Goal: Information Seeking & Learning: Learn about a topic

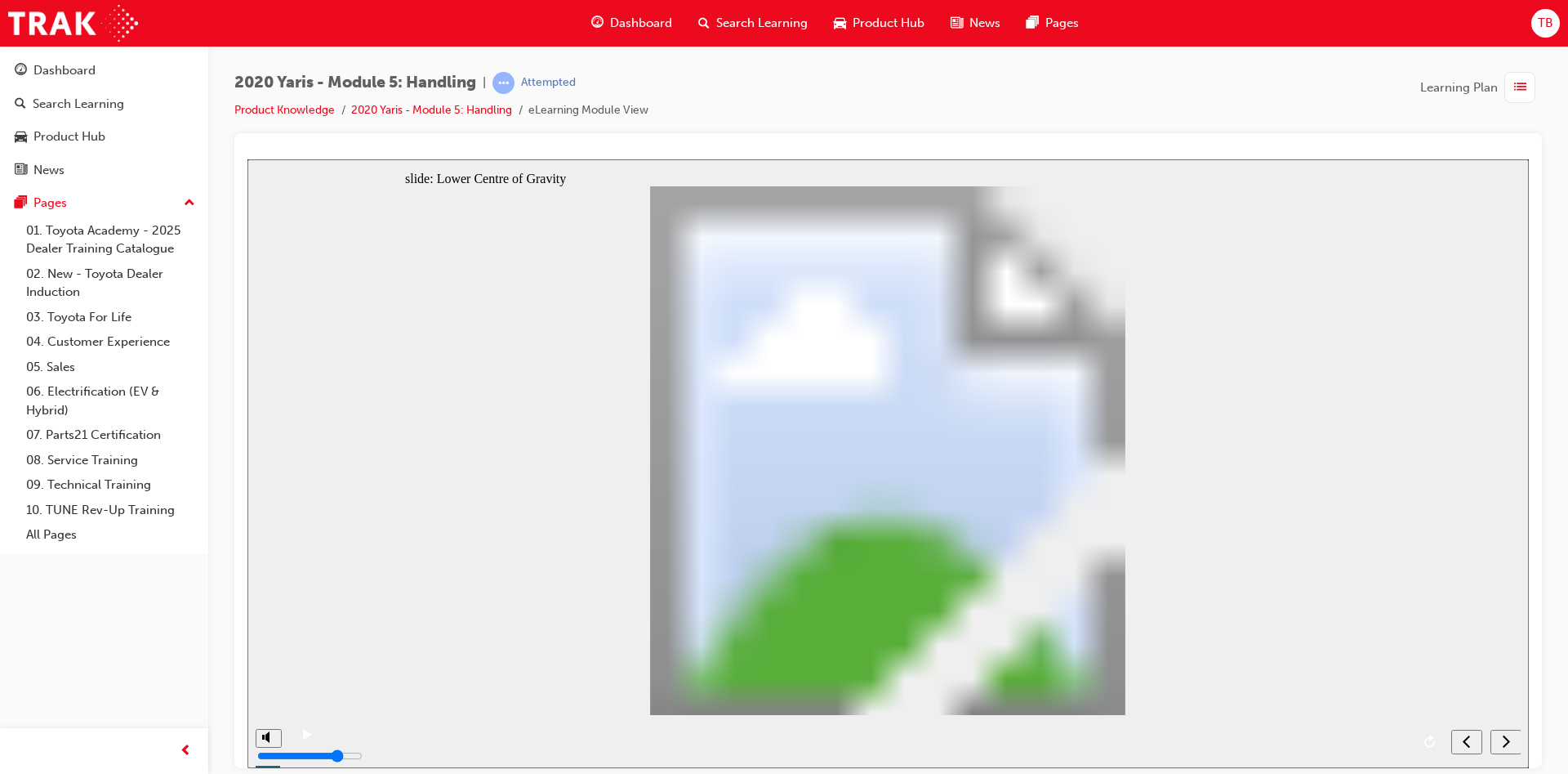
click at [863, 31] on span "Product Hub" at bounding box center [888, 23] width 72 height 18
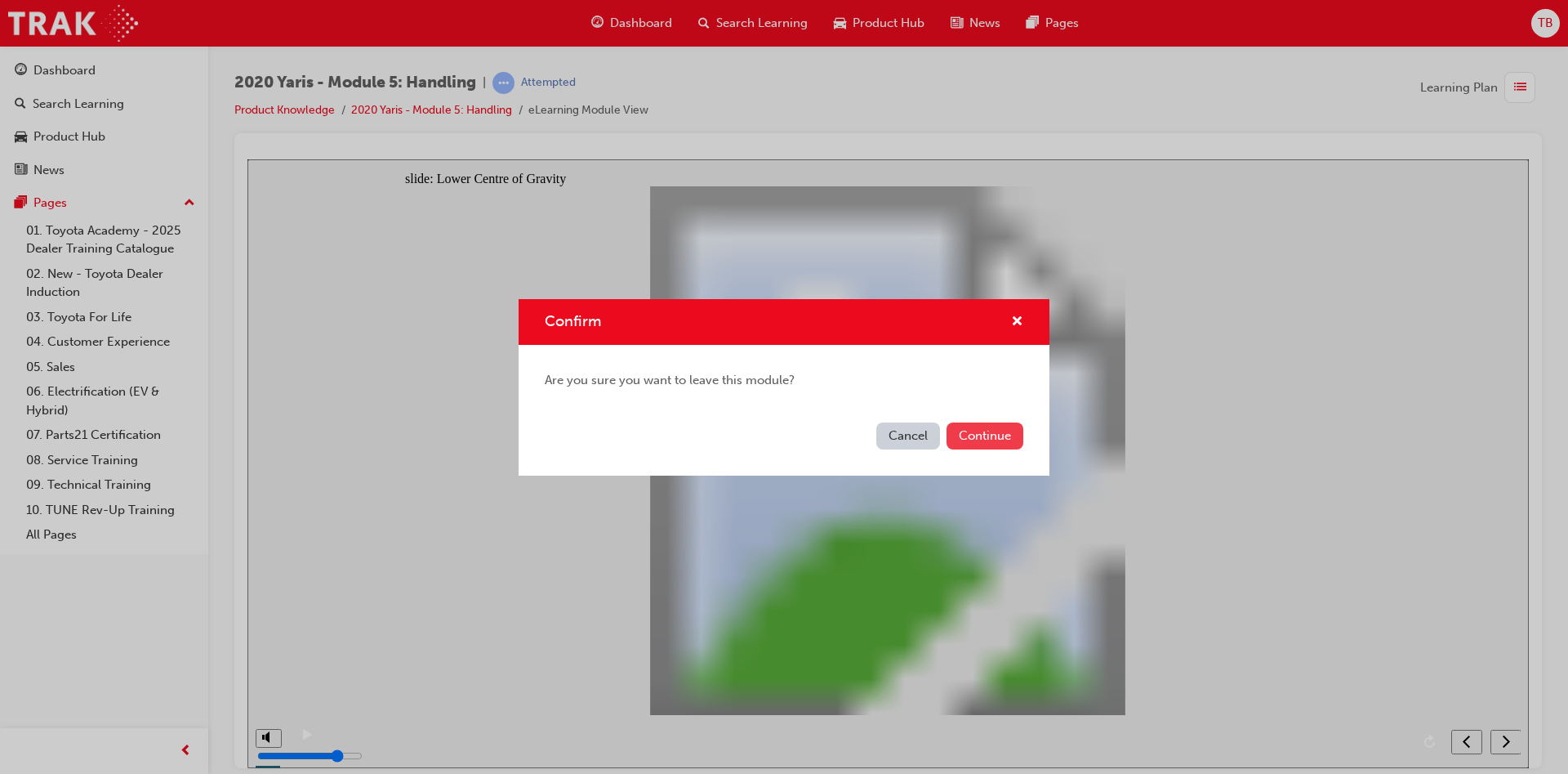
click at [1003, 434] on button "Continue" at bounding box center [985, 436] width 77 height 27
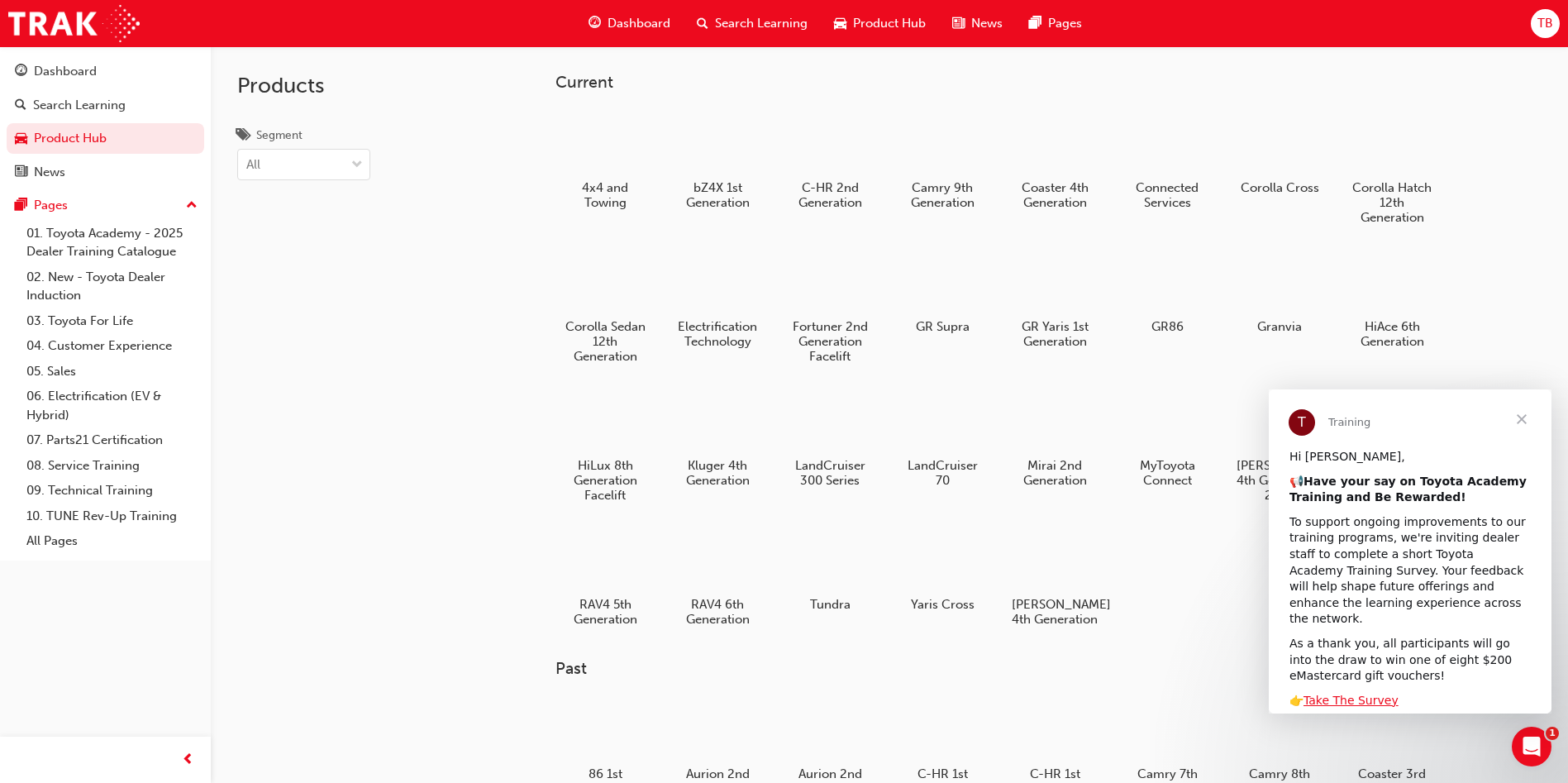
click at [1524, 415] on span "Close" at bounding box center [1521, 418] width 59 height 59
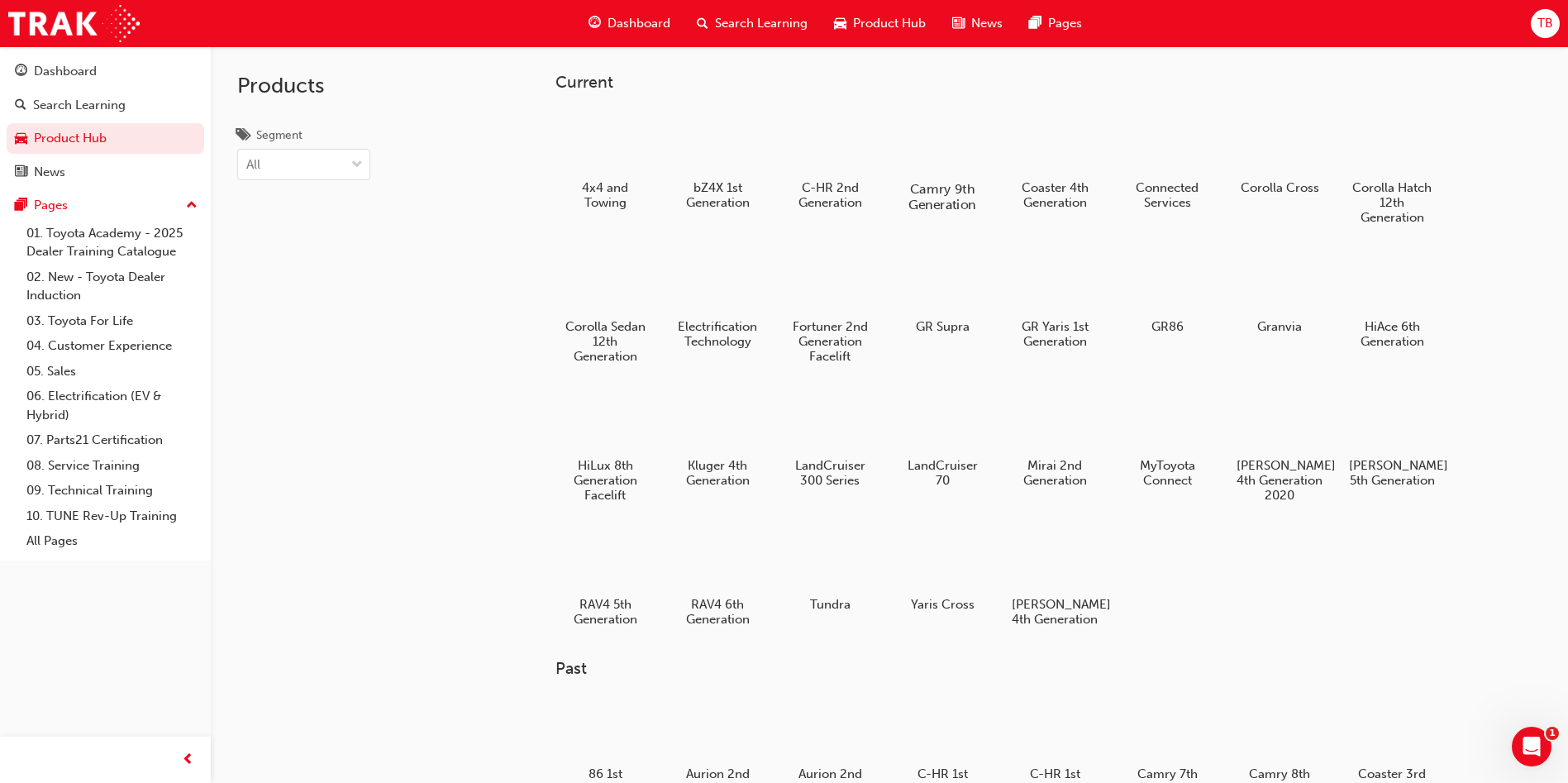
click at [934, 137] on div at bounding box center [943, 141] width 92 height 65
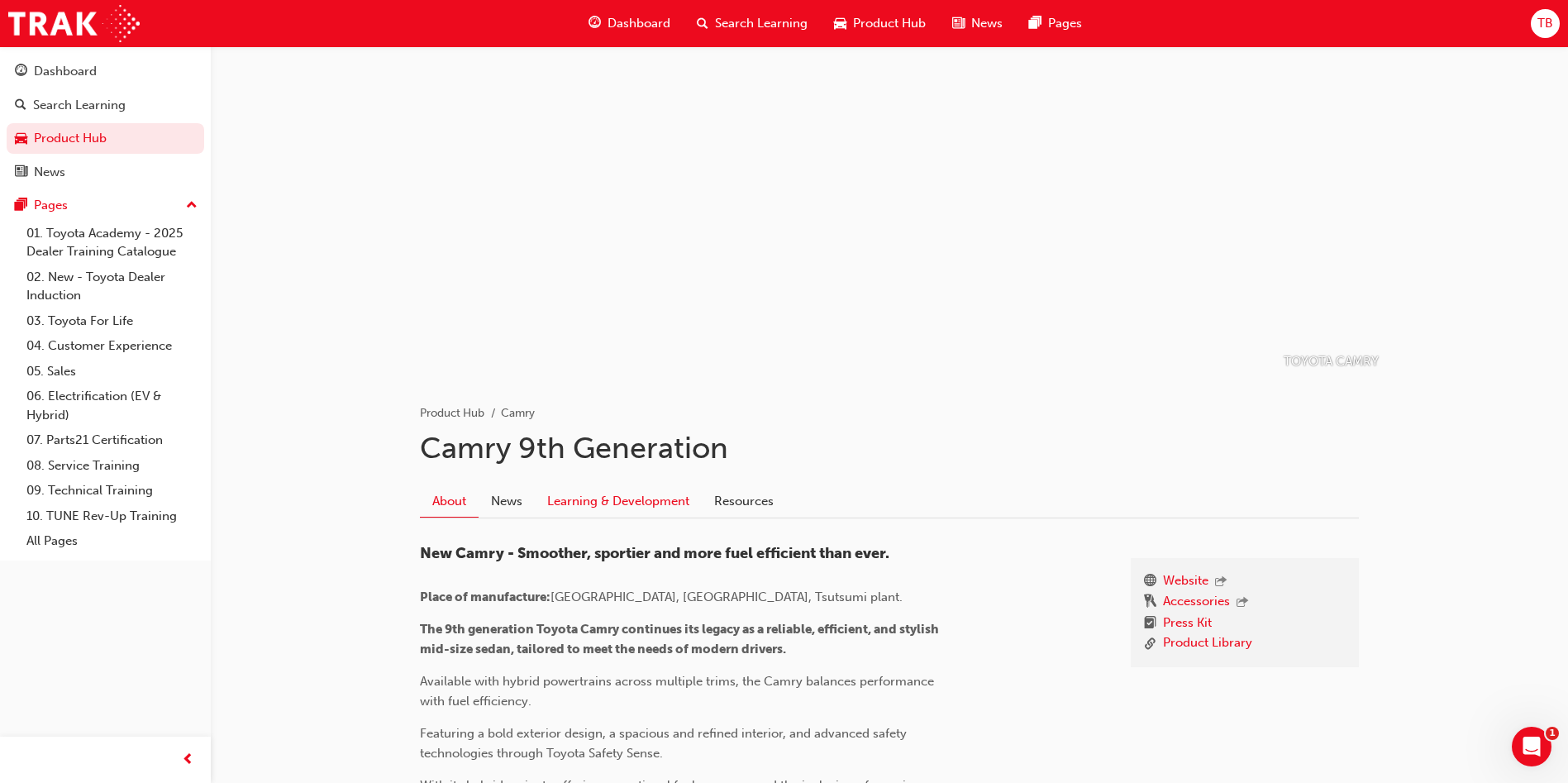
click at [605, 496] on link "Learning & Development" at bounding box center [618, 500] width 167 height 31
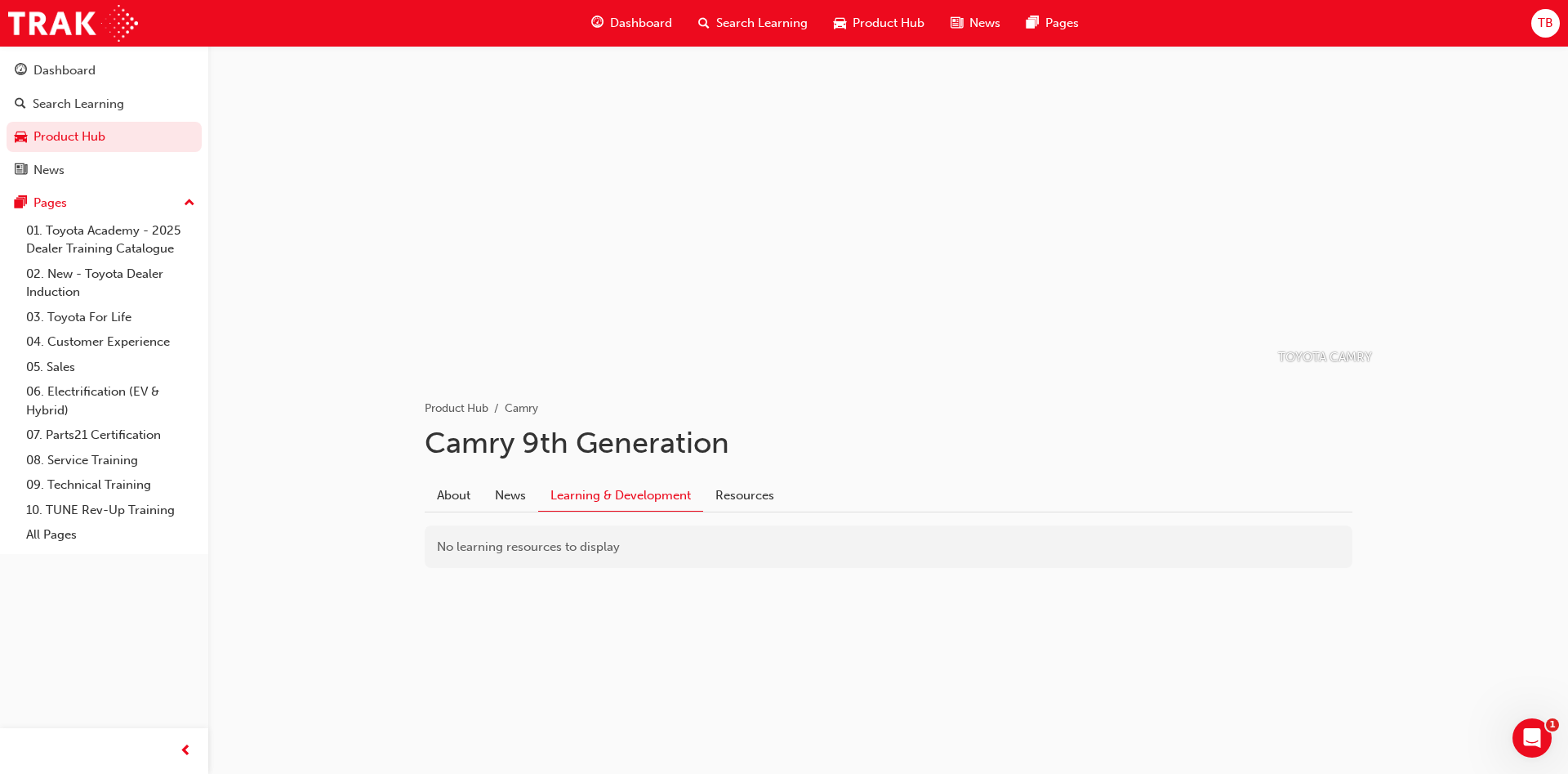
click at [772, 16] on span "Search Learning" at bounding box center [761, 23] width 92 height 18
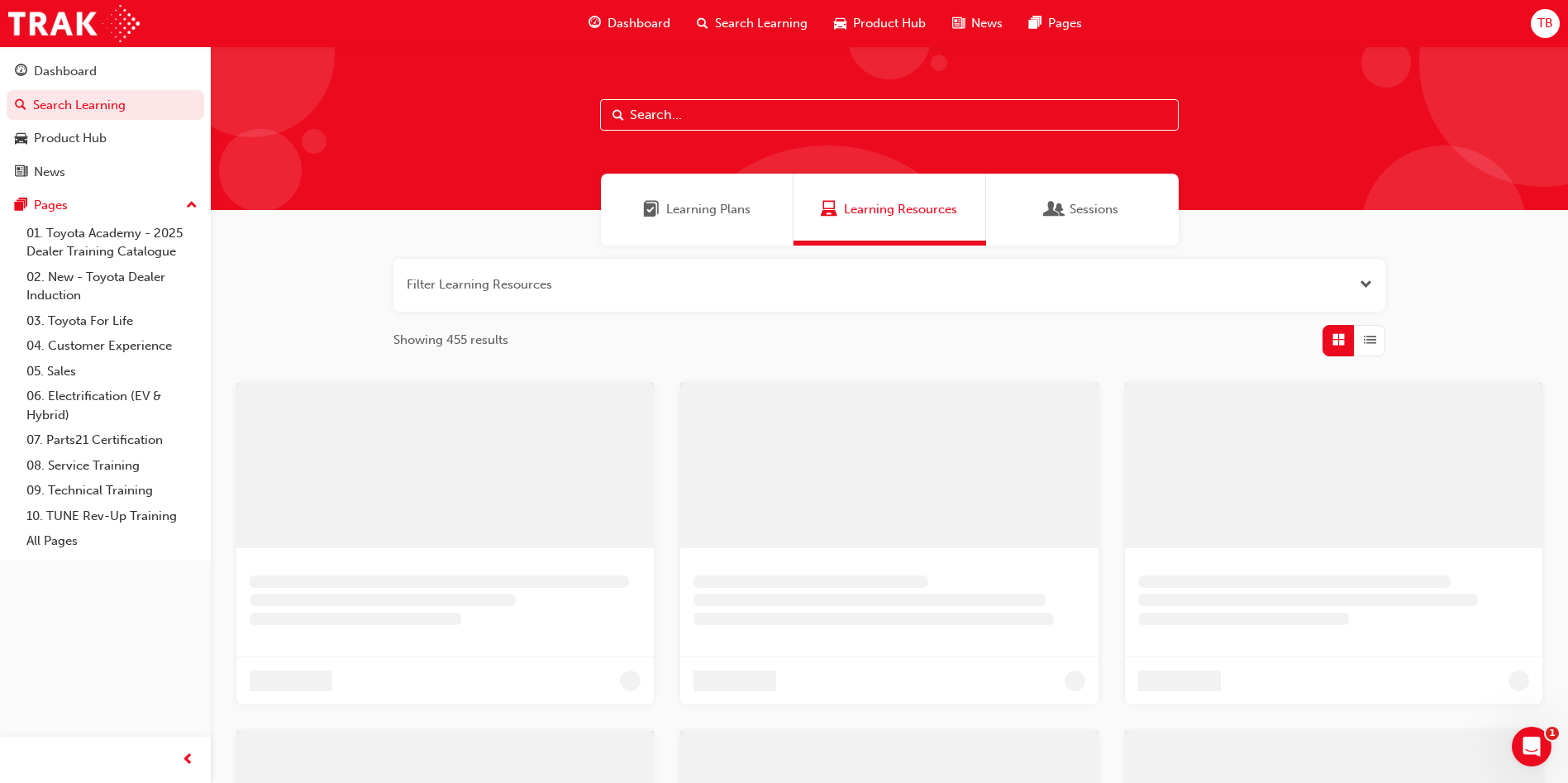
drag, startPoint x: 781, startPoint y: 135, endPoint x: 785, endPoint y: 112, distance: 23.3
click at [782, 119] on div at bounding box center [889, 127] width 1357 height 164
click at [785, 112] on input "text" at bounding box center [889, 114] width 579 height 31
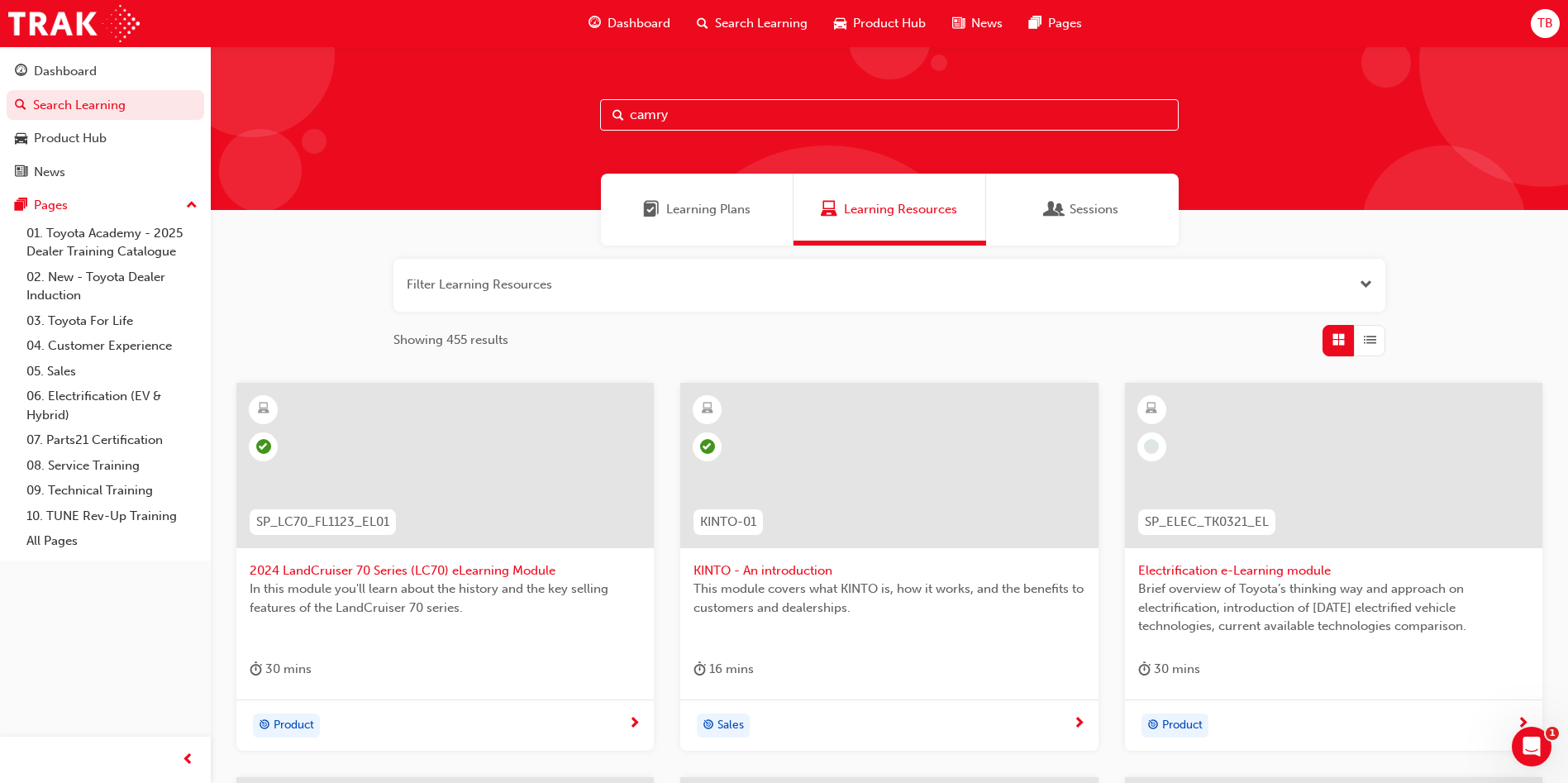
type input "camry"
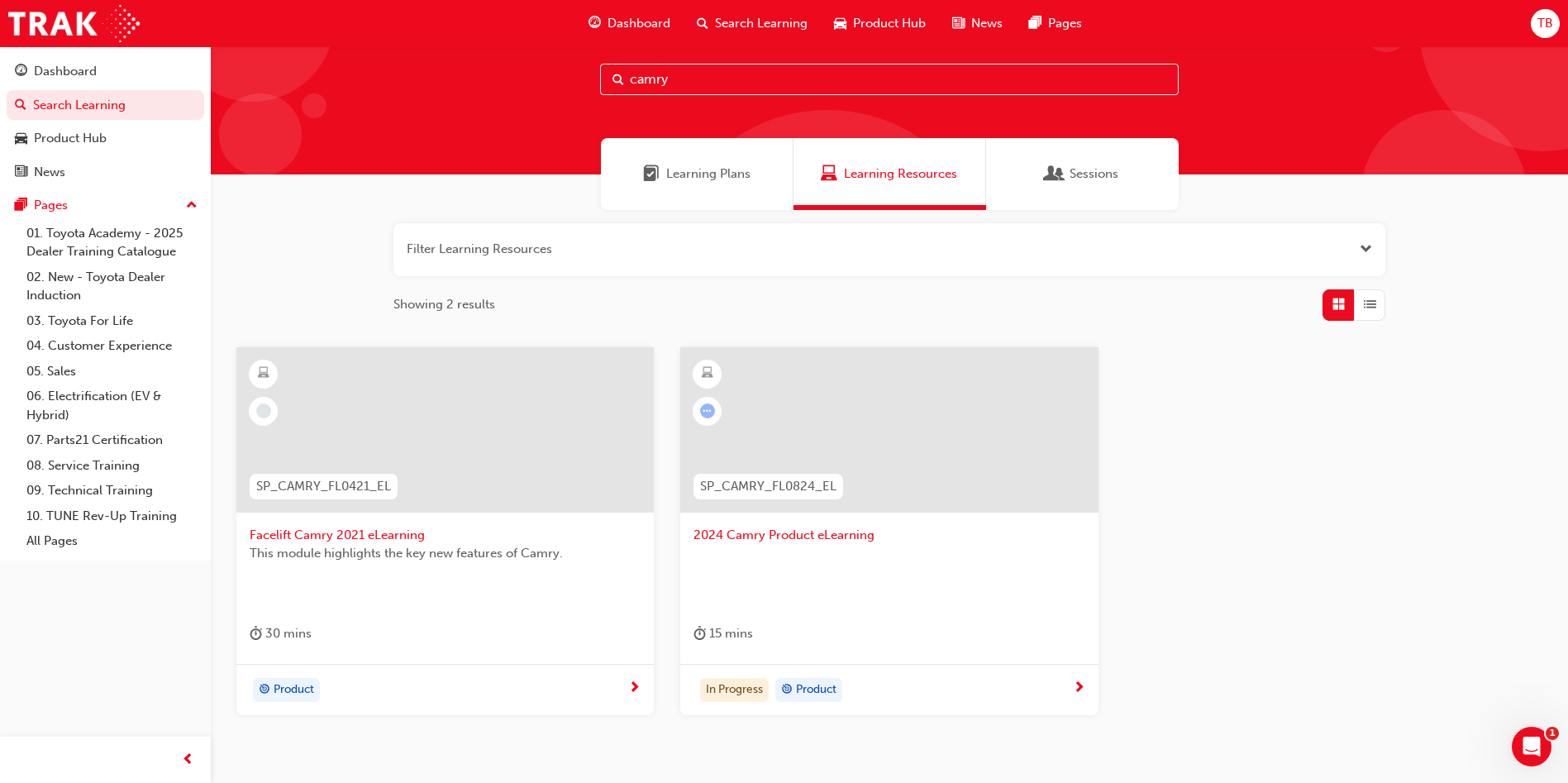
scroll to position [124, 0]
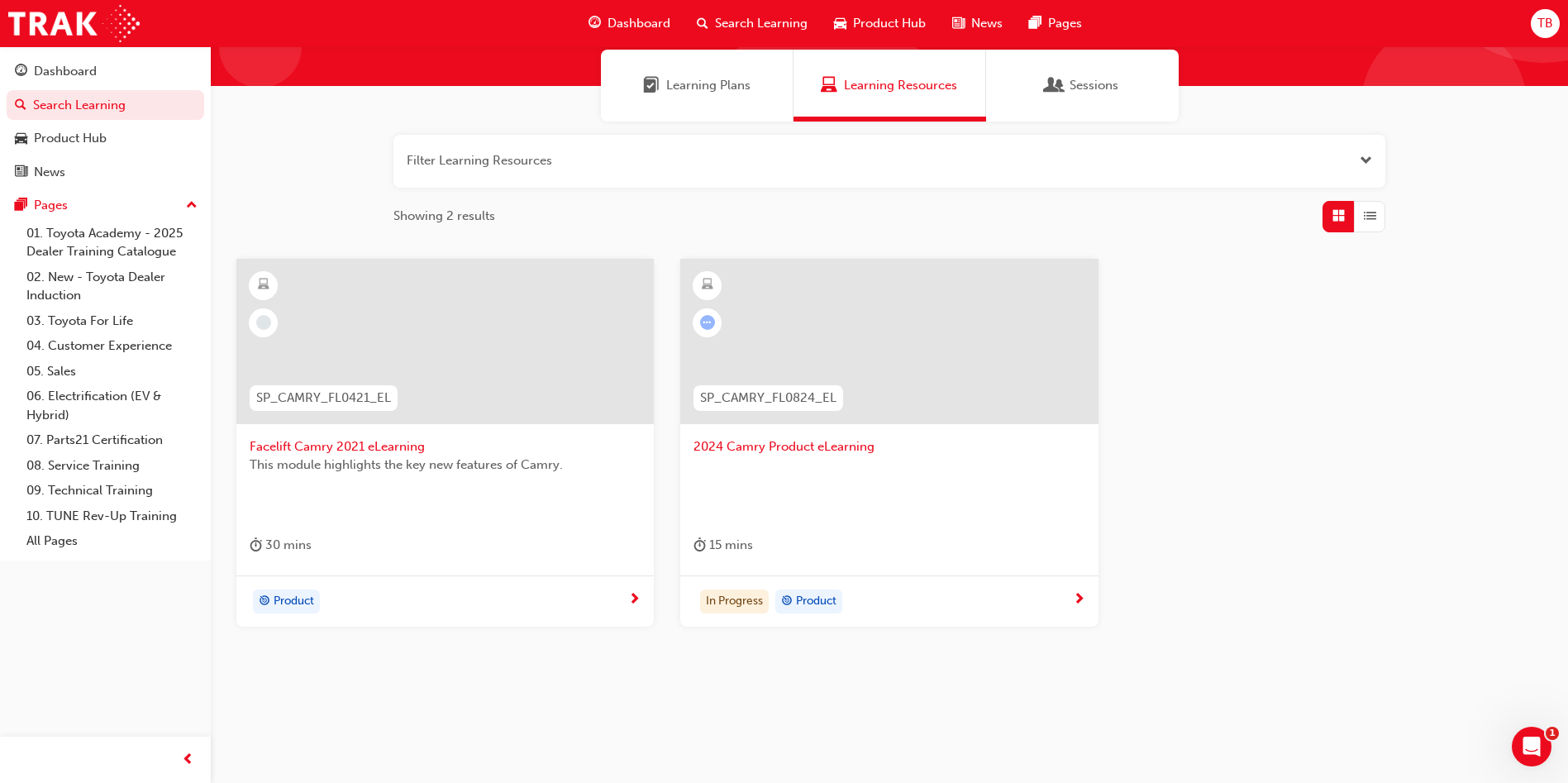
click at [817, 447] on span "2024 Camry Product eLearning" at bounding box center [889, 446] width 391 height 19
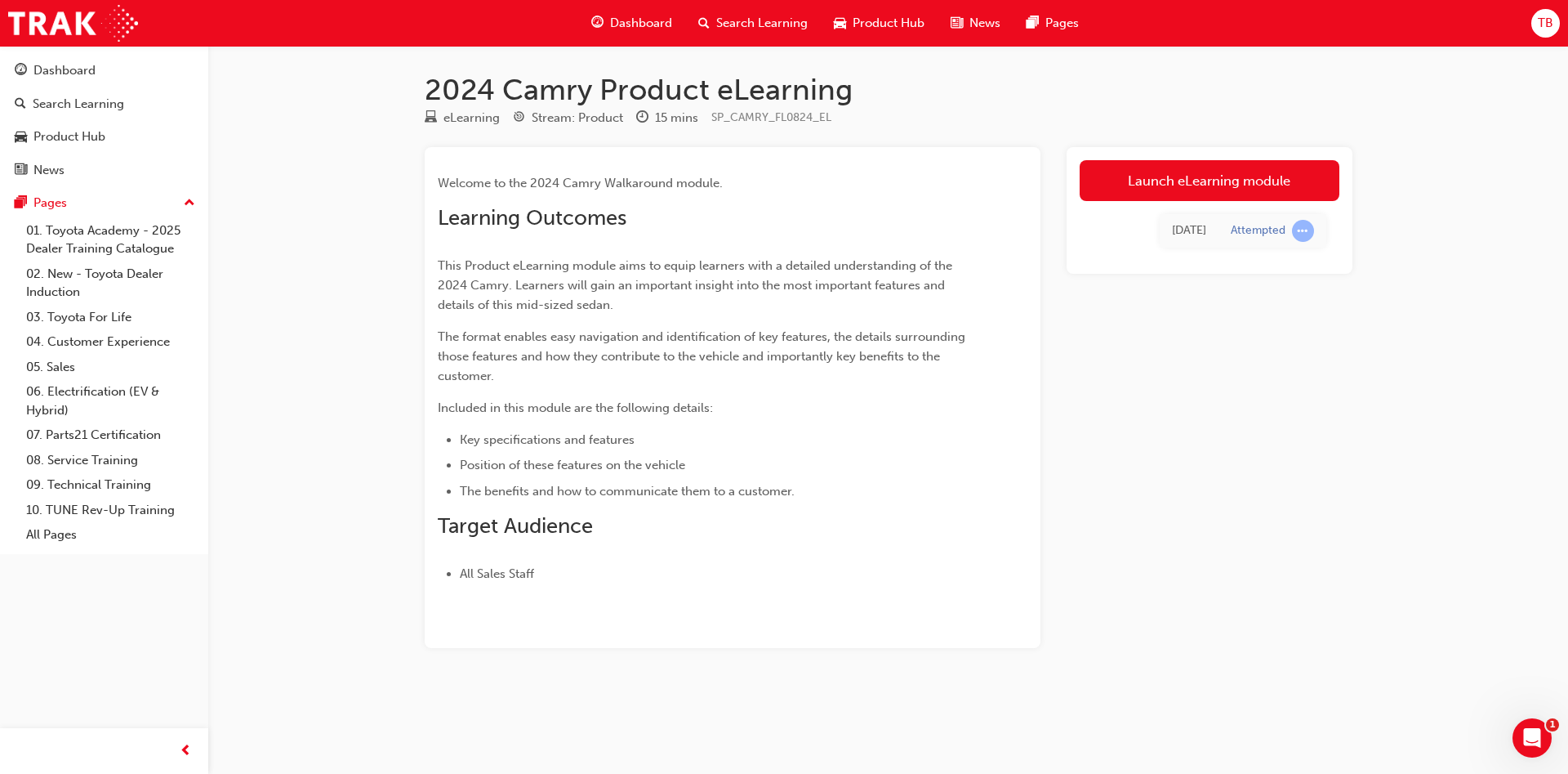
click at [1193, 150] on div "Launch eLearning module [DATE] Attempted" at bounding box center [1209, 210] width 286 height 127
click at [1189, 179] on link "Launch eLearning module" at bounding box center [1209, 180] width 260 height 41
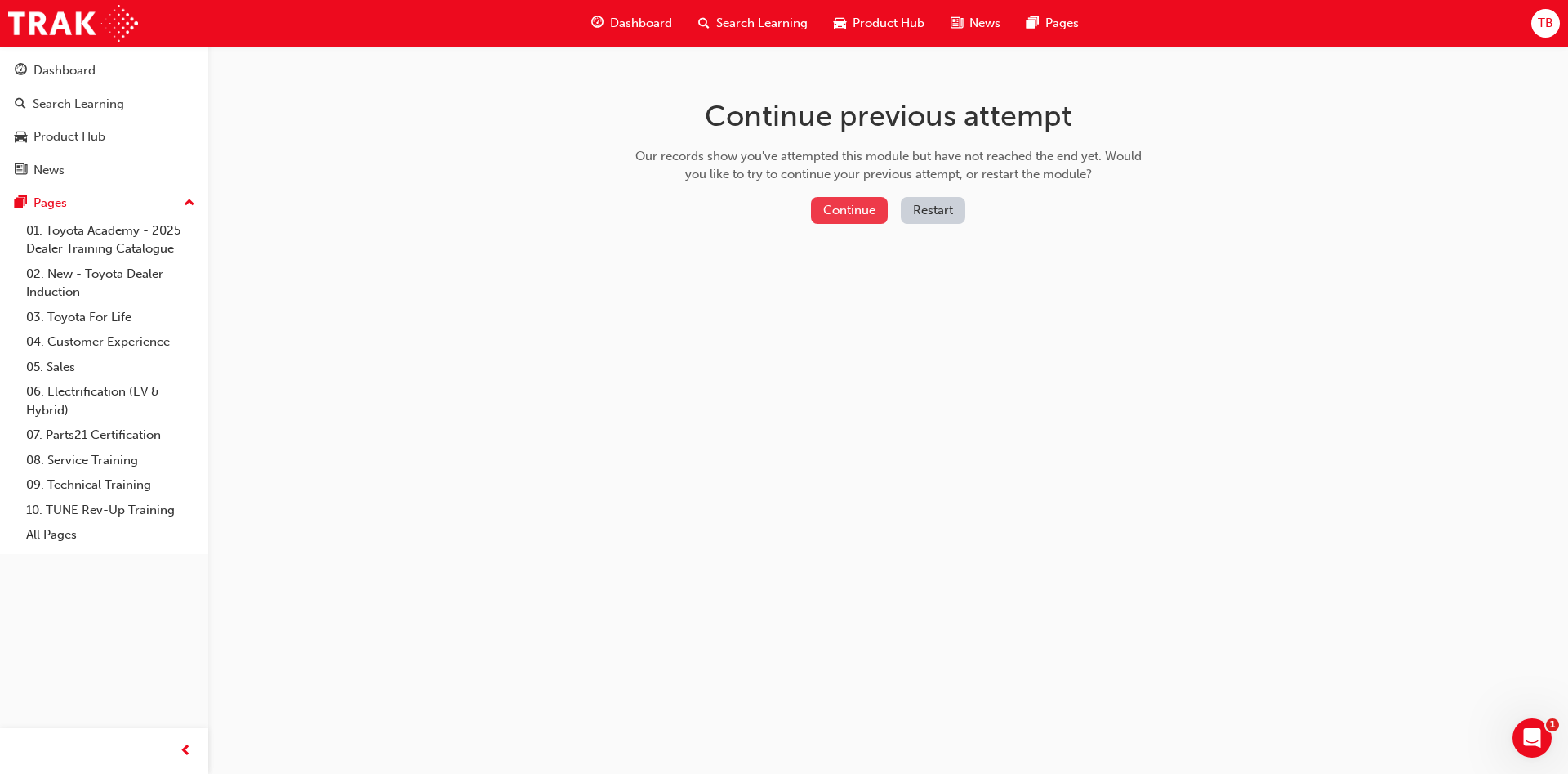
click at [830, 202] on button "Continue" at bounding box center [850, 210] width 77 height 27
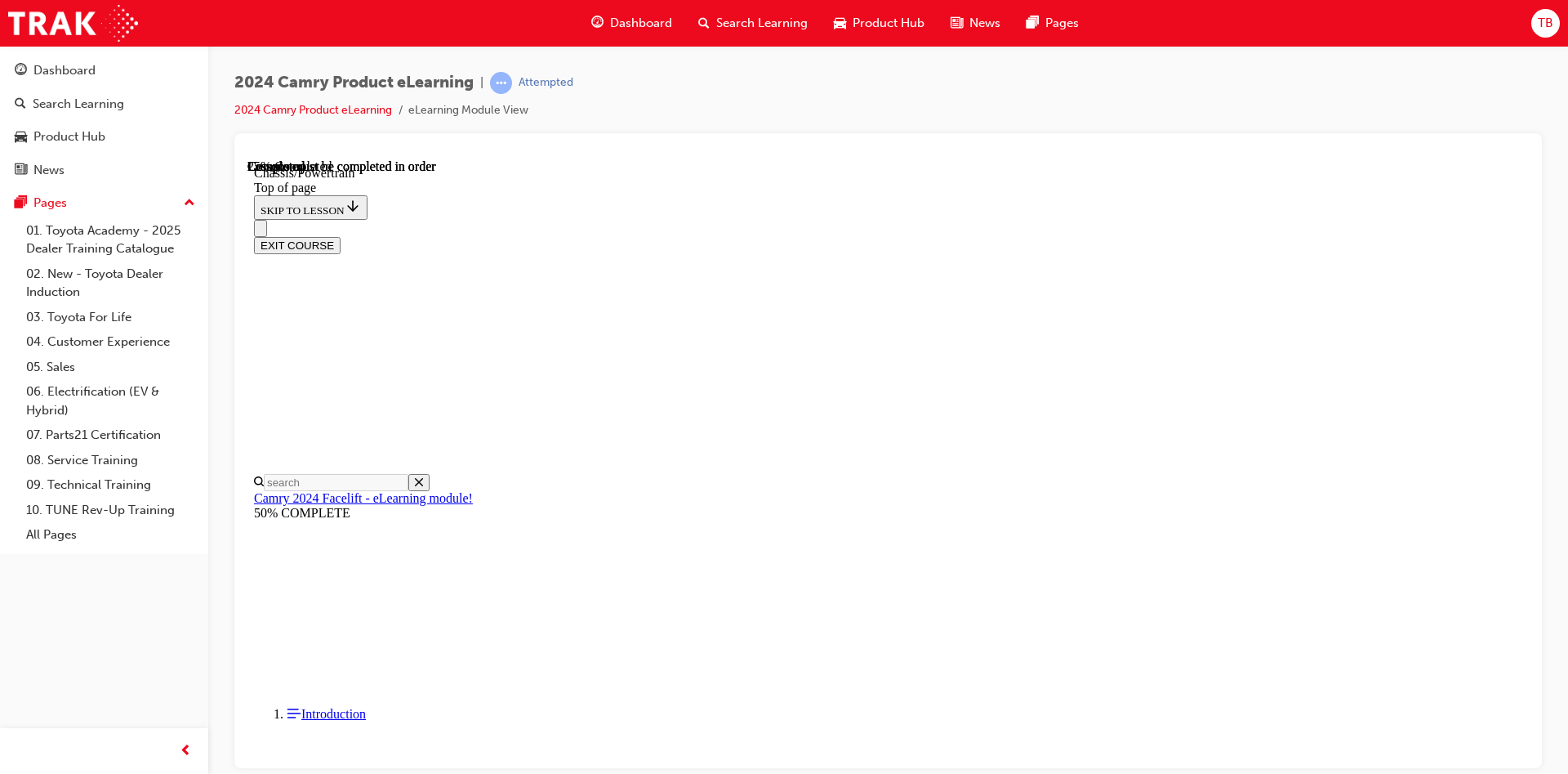
scroll to position [173, 0]
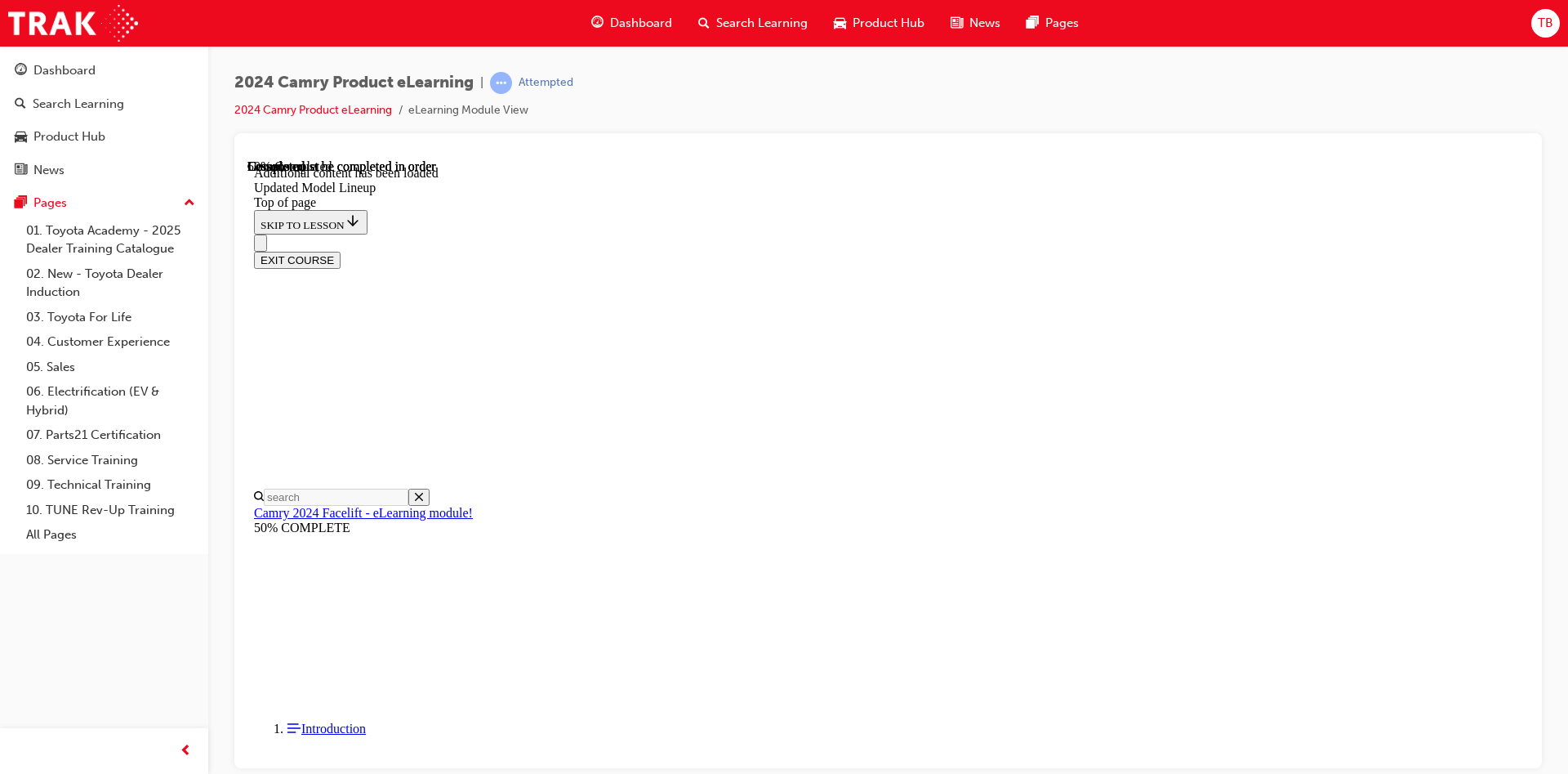
scroll to position [1276, 0]
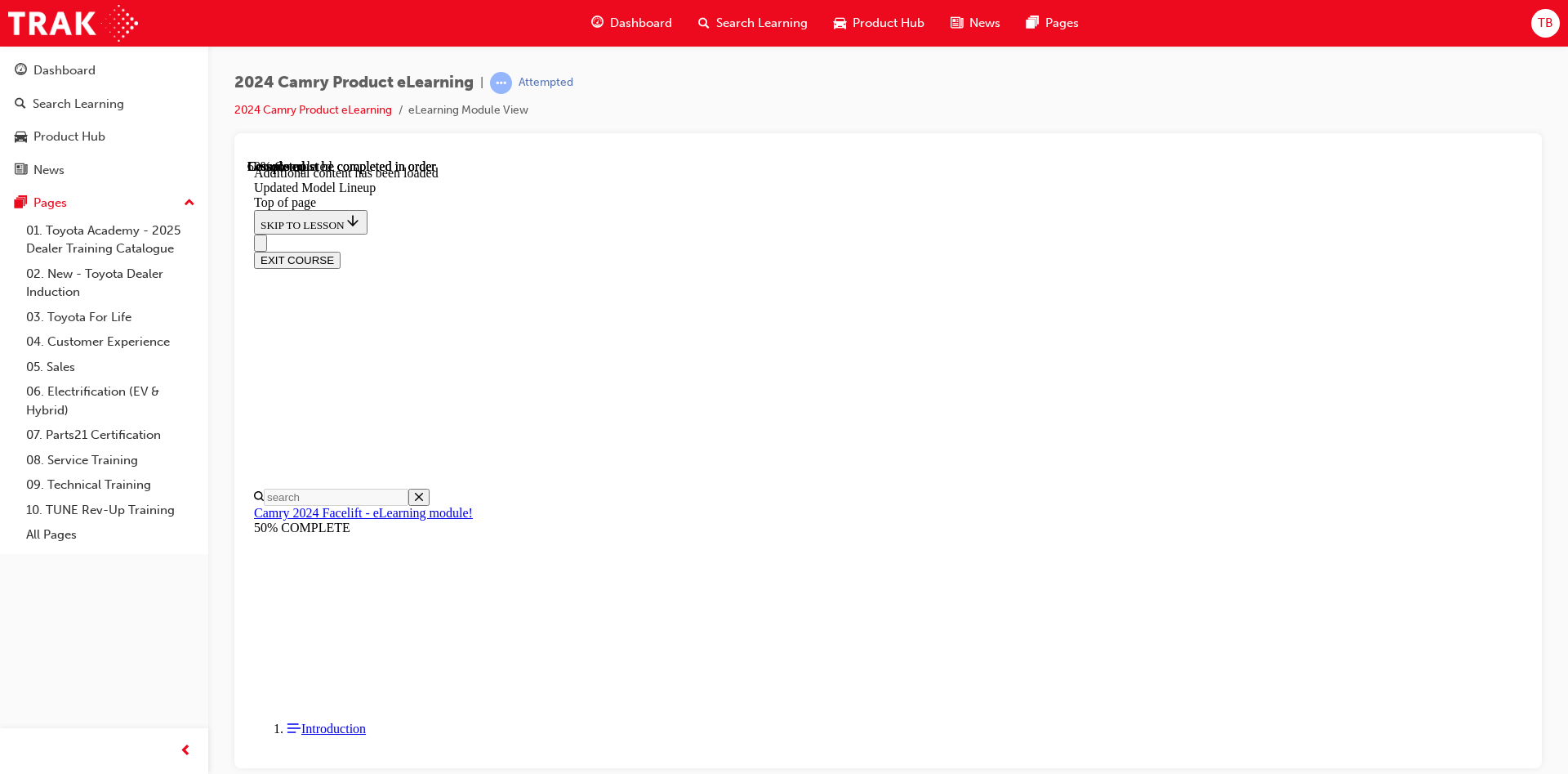
scroll to position [687, 0]
